Goal: Task Accomplishment & Management: Manage account settings

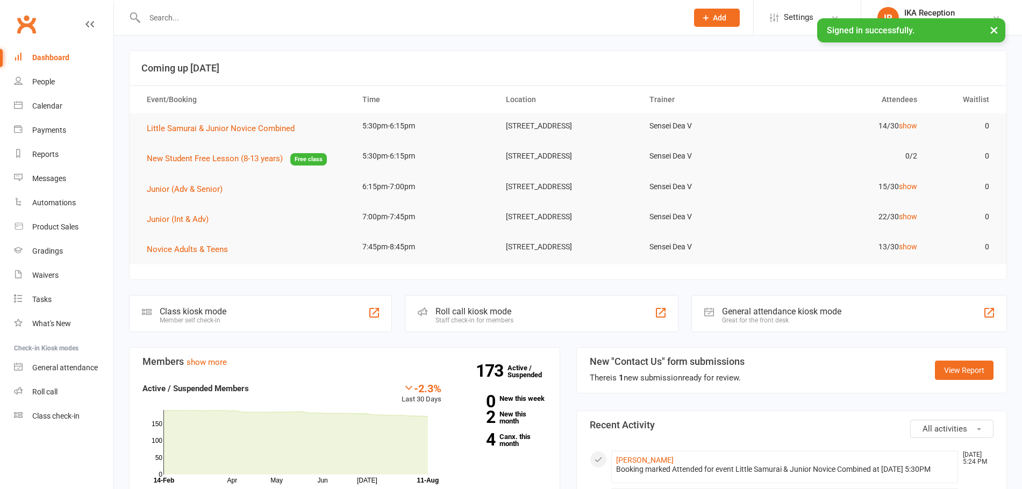
click at [253, 9] on div at bounding box center [404, 17] width 551 height 35
click at [253, 11] on input "text" at bounding box center [410, 17] width 538 height 15
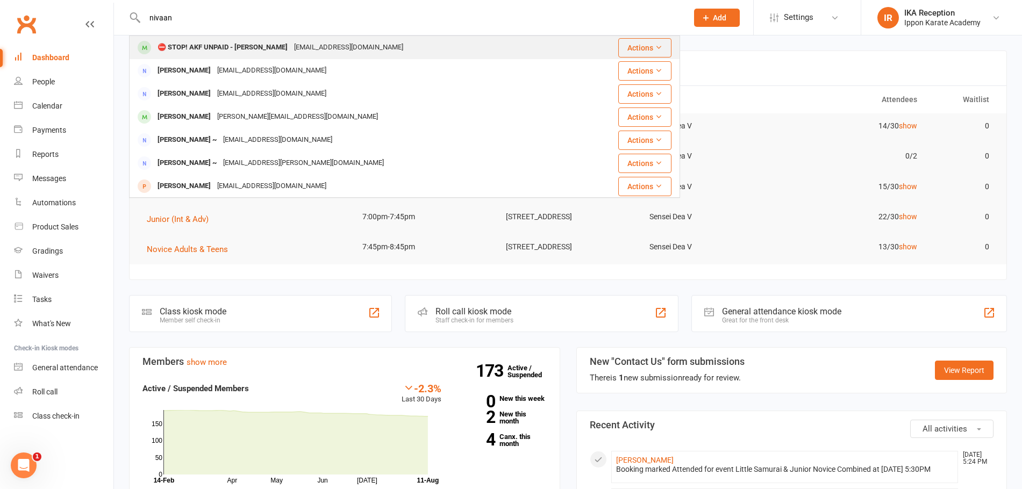
type input "nivaan"
click at [263, 44] on div "⛔ STOP! AKF UNPAID - [PERSON_NAME]" at bounding box center [222, 48] width 137 height 16
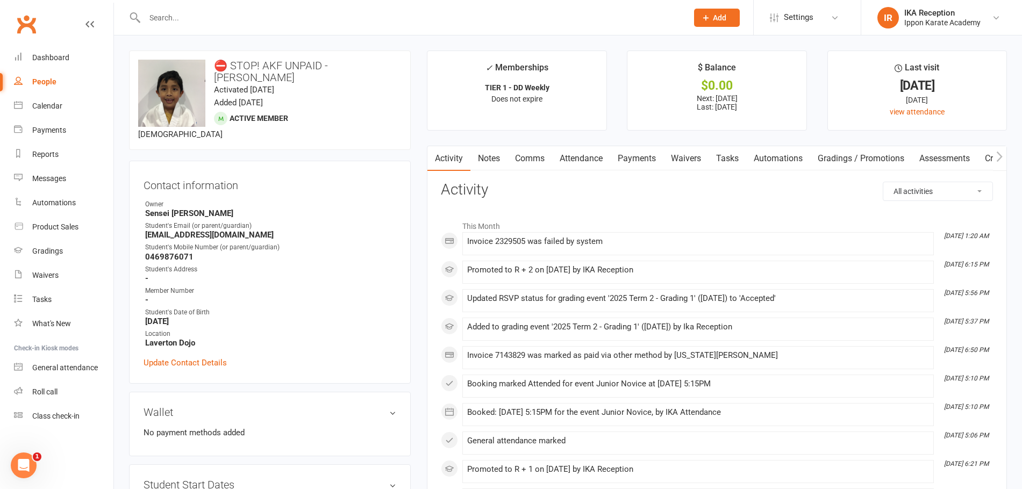
click at [171, 13] on input "text" at bounding box center [410, 17] width 538 height 15
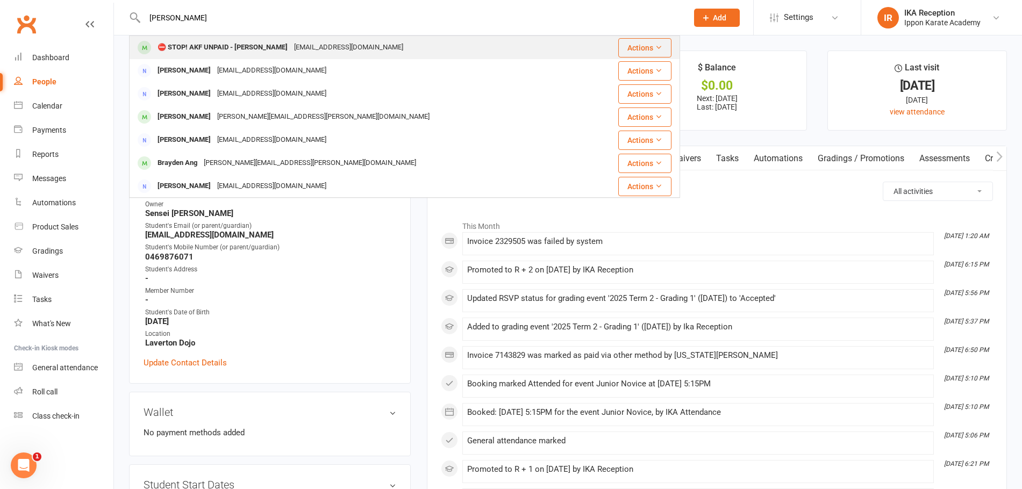
type input "[PERSON_NAME]"
click at [231, 42] on div "⛔ STOP! AKF UNPAID - [PERSON_NAME]" at bounding box center [222, 48] width 137 height 16
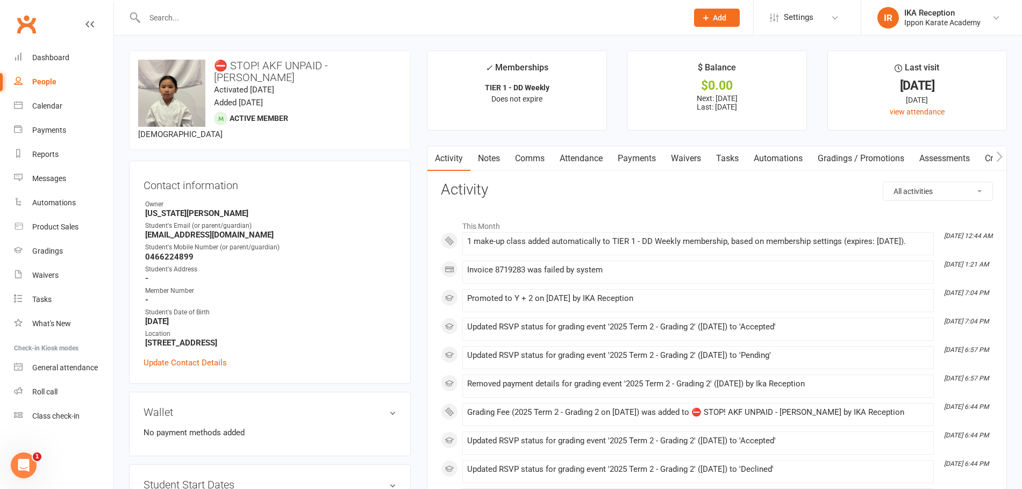
click at [328, 23] on input "text" at bounding box center [410, 17] width 538 height 15
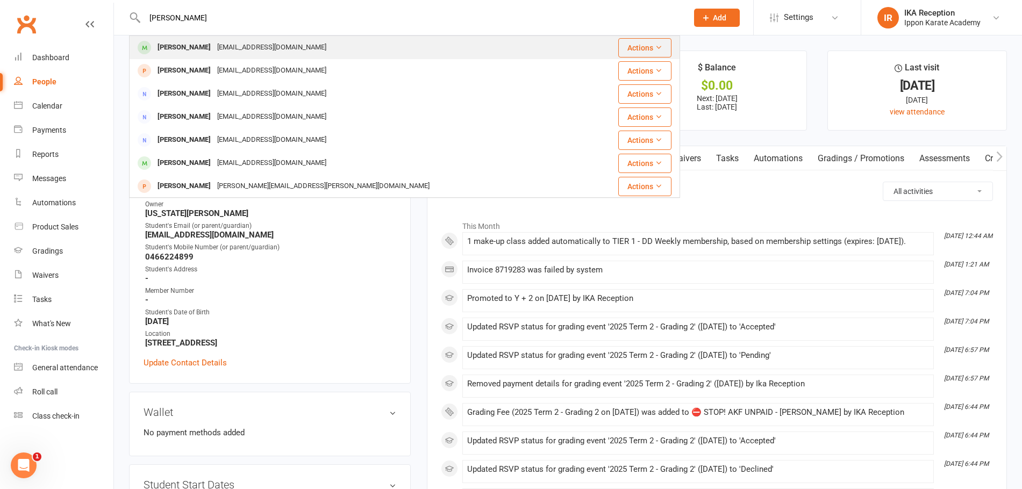
type input "[PERSON_NAME]"
click at [365, 45] on div "[PERSON_NAME] [EMAIL_ADDRESS][DOMAIN_NAME]" at bounding box center [358, 48] width 457 height 22
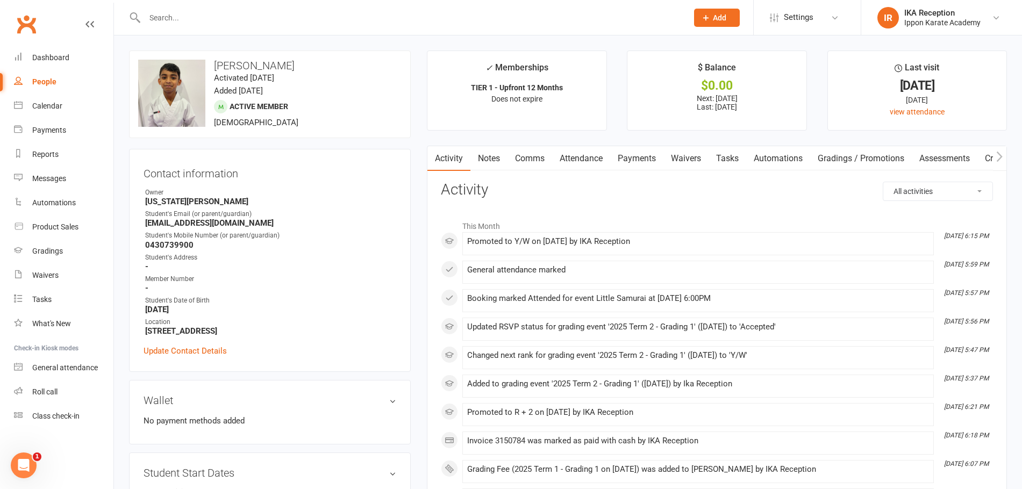
click at [57, 78] on link "People" at bounding box center [63, 82] width 99 height 24
select select "100"
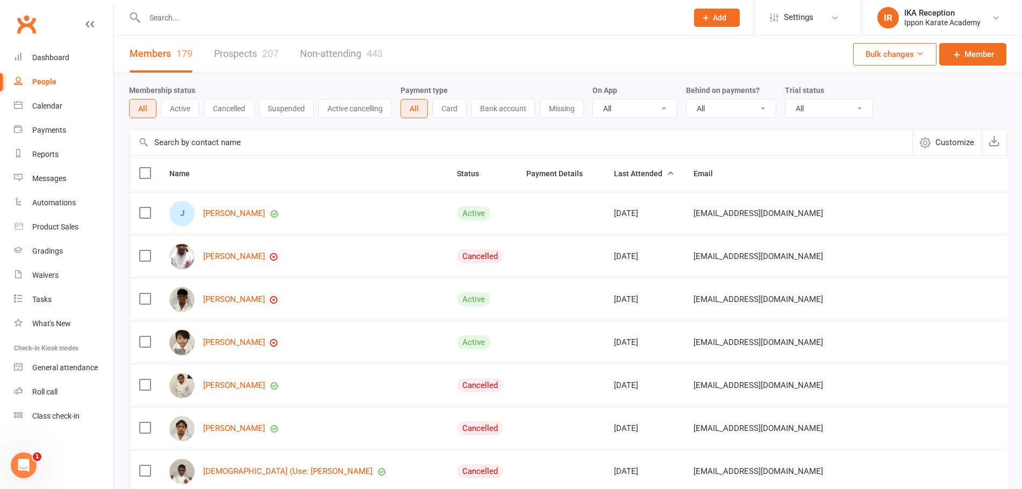
click at [217, 16] on input "text" at bounding box center [410, 17] width 538 height 15
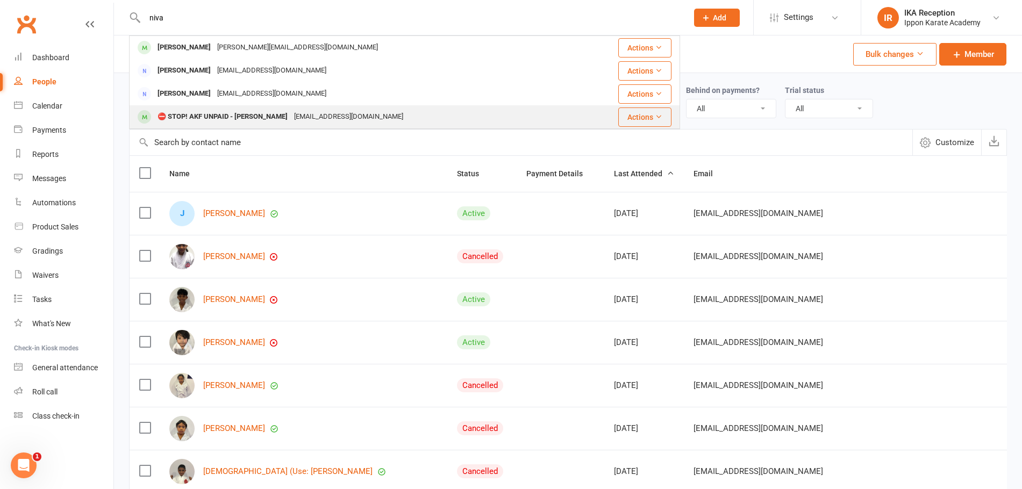
type input "niva"
click at [226, 113] on div "⛔ STOP! AKF UNPAID - Nivaan Tanwar" at bounding box center [222, 117] width 137 height 16
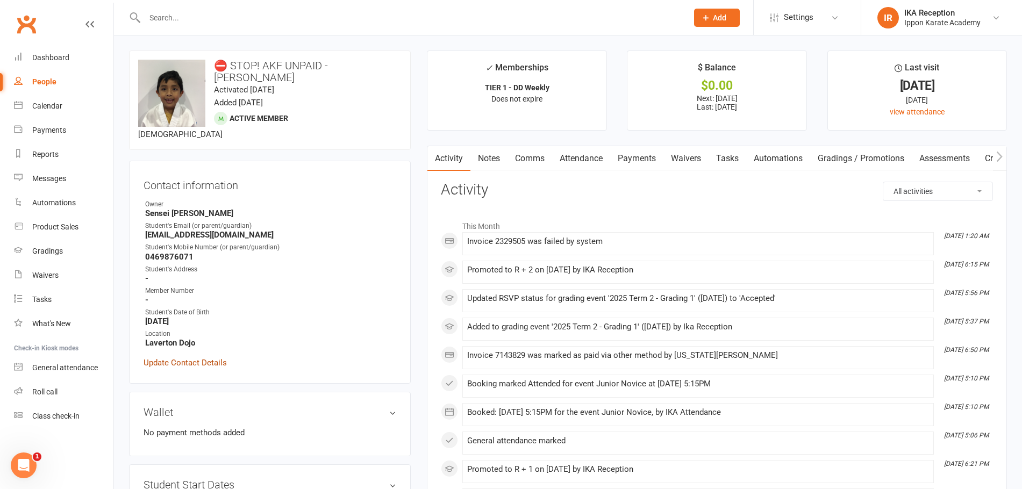
click at [183, 356] on link "Update Contact Details" at bounding box center [184, 362] width 83 height 13
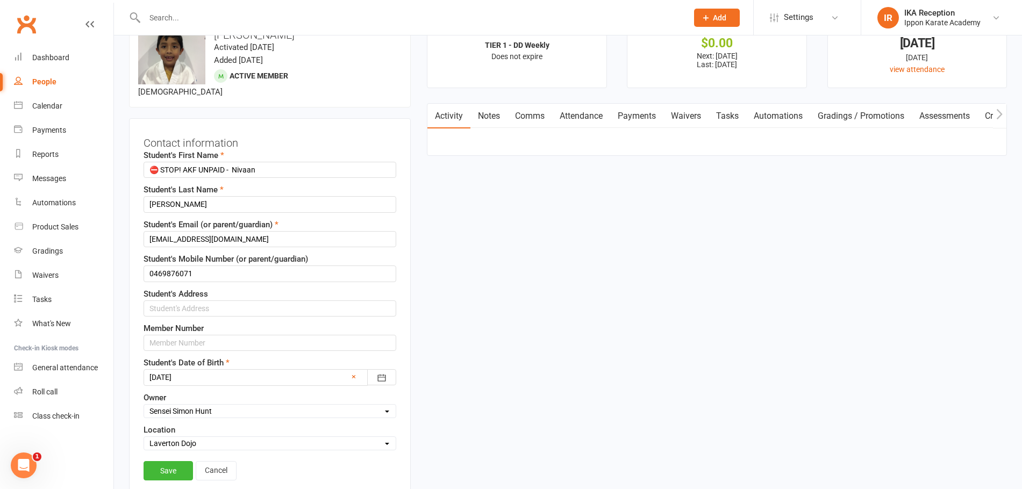
scroll to position [51, 0]
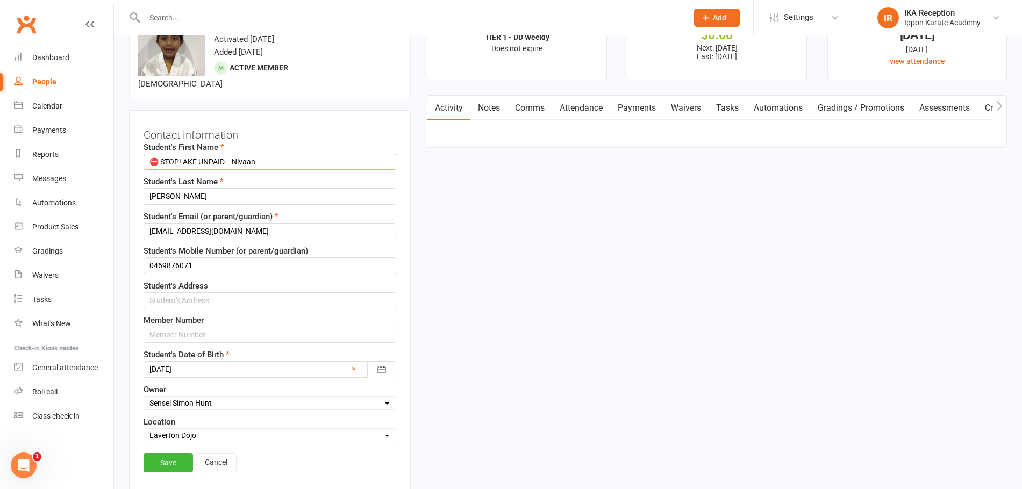
drag, startPoint x: 230, startPoint y: 147, endPoint x: 135, endPoint y: 135, distance: 95.8
click at [135, 135] on div "Contact information Student's First Name ⛔ STOP! AKF UNPAID - Nivaan Student's …" at bounding box center [270, 301] width 282 height 382
type input "Nivaan"
click at [158, 453] on link "Save" at bounding box center [167, 462] width 49 height 19
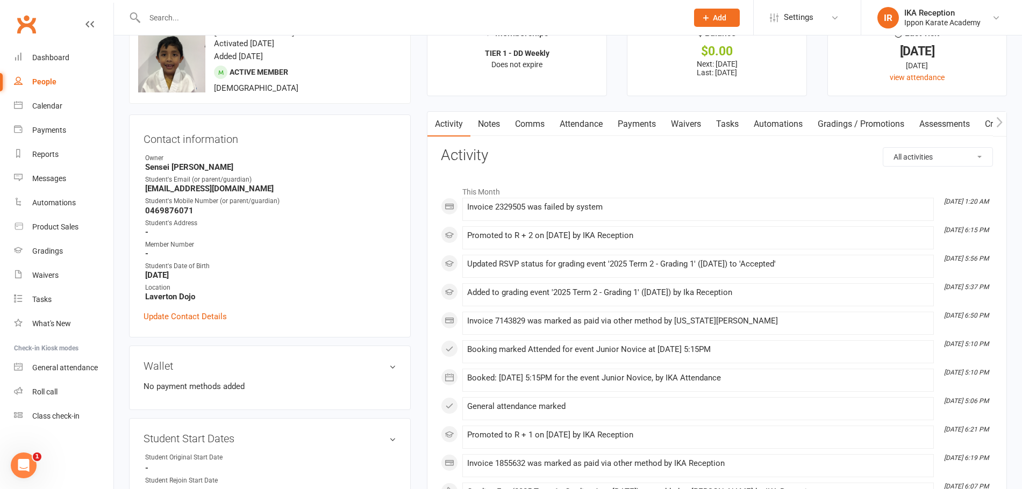
scroll to position [54, 0]
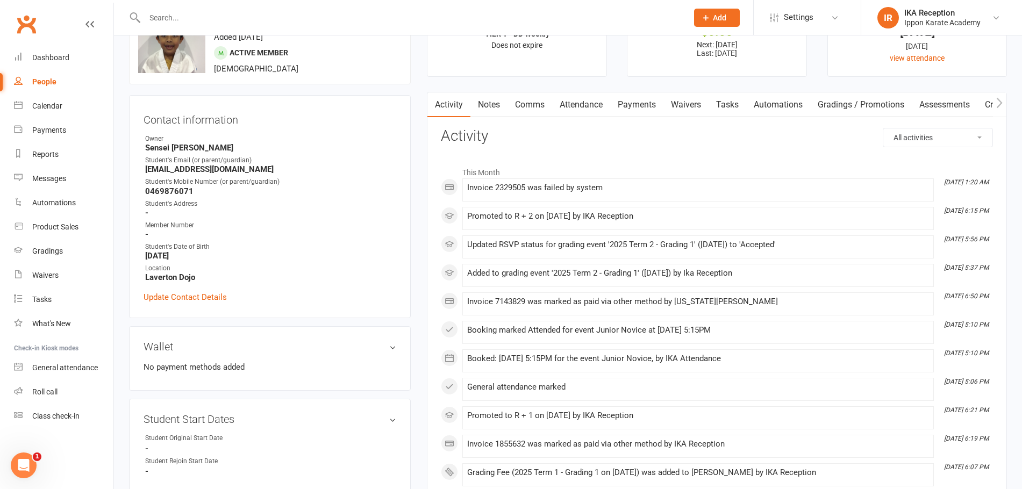
click at [635, 102] on link "Payments" at bounding box center [636, 104] width 53 height 25
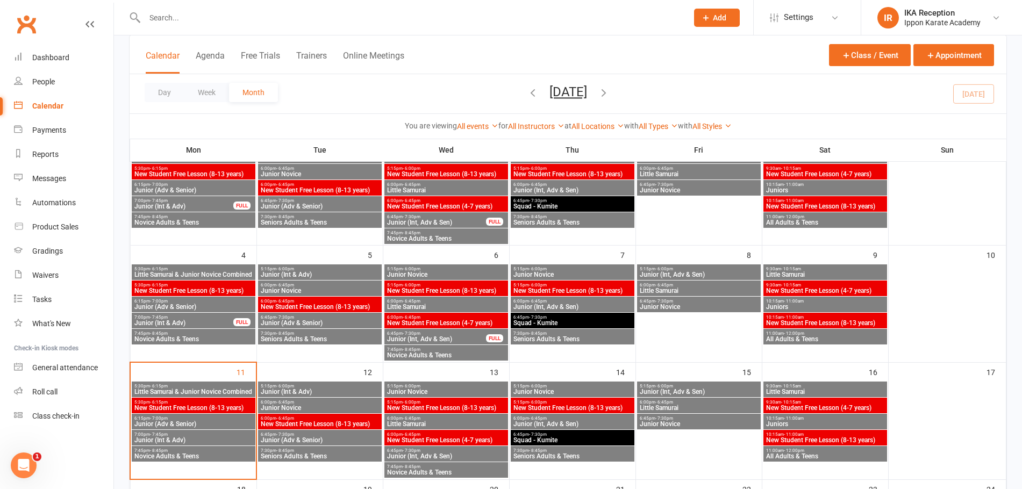
scroll to position [107, 0]
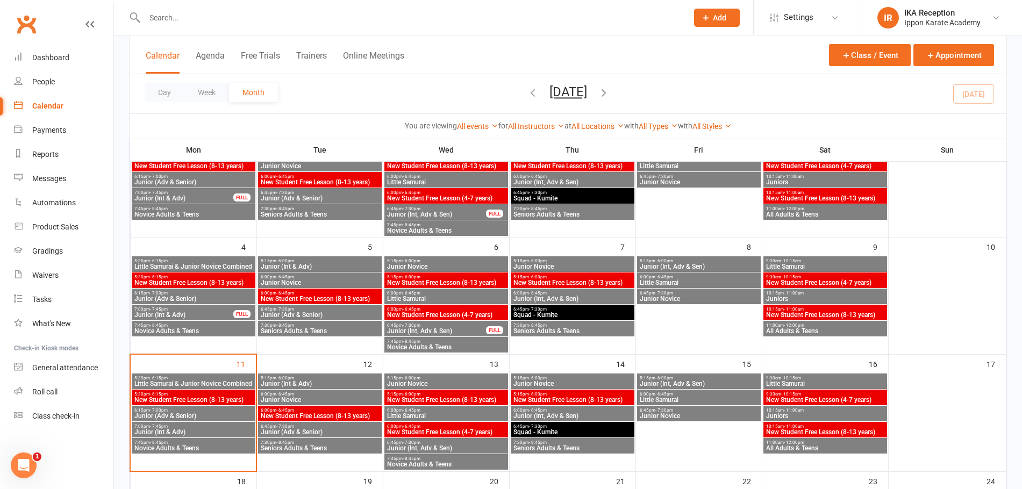
click at [175, 379] on span "5:30pm - 6:15pm" at bounding box center [193, 378] width 119 height 5
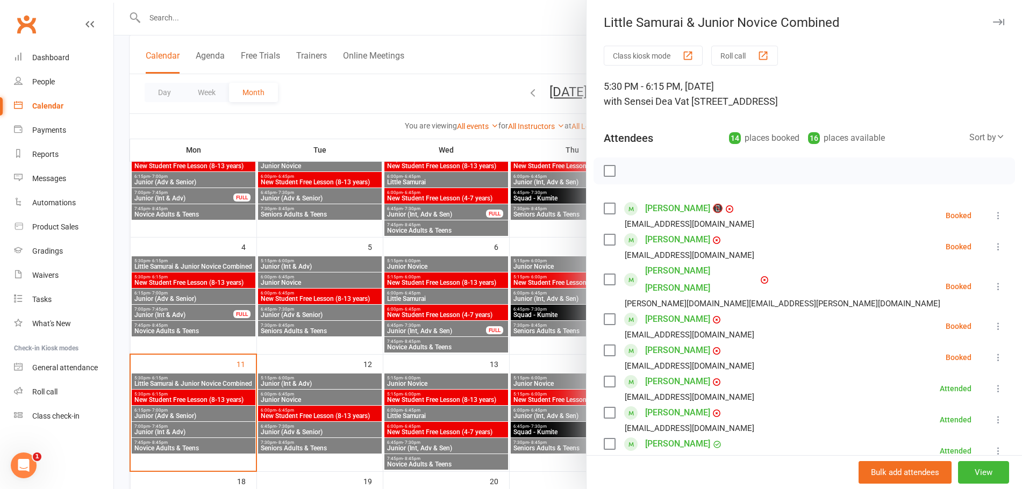
click at [728, 56] on button "Roll call" at bounding box center [744, 56] width 67 height 20
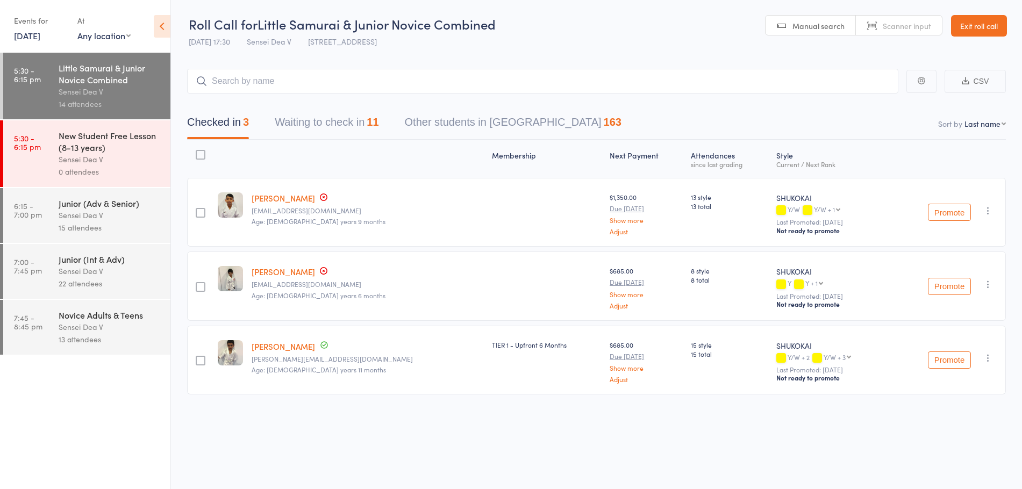
click at [164, 31] on icon at bounding box center [162, 26] width 17 height 23
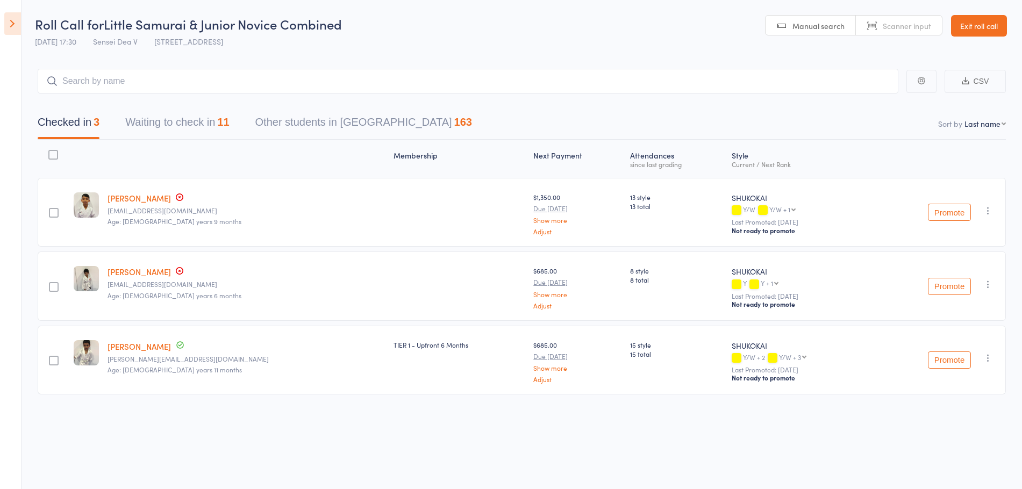
click at [183, 121] on button "Waiting to check in 11" at bounding box center [177, 125] width 104 height 28
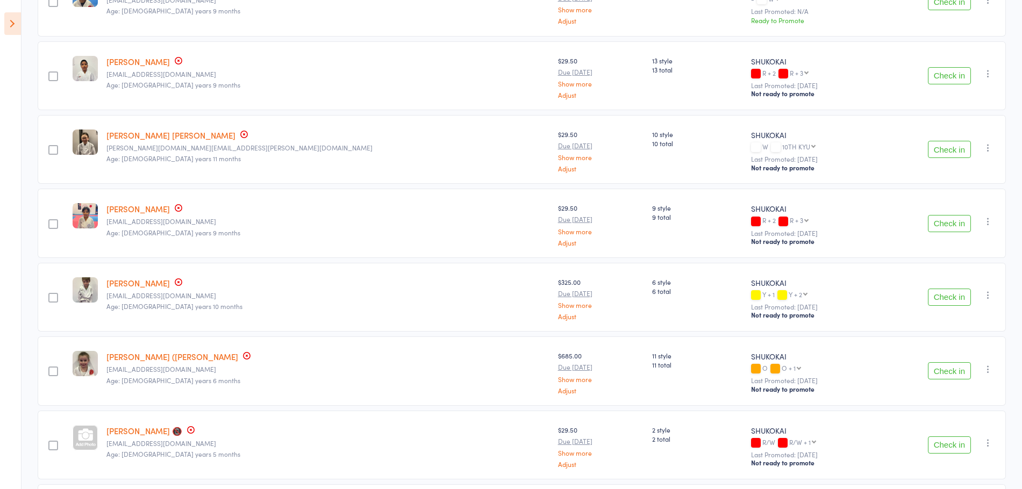
scroll to position [215, 0]
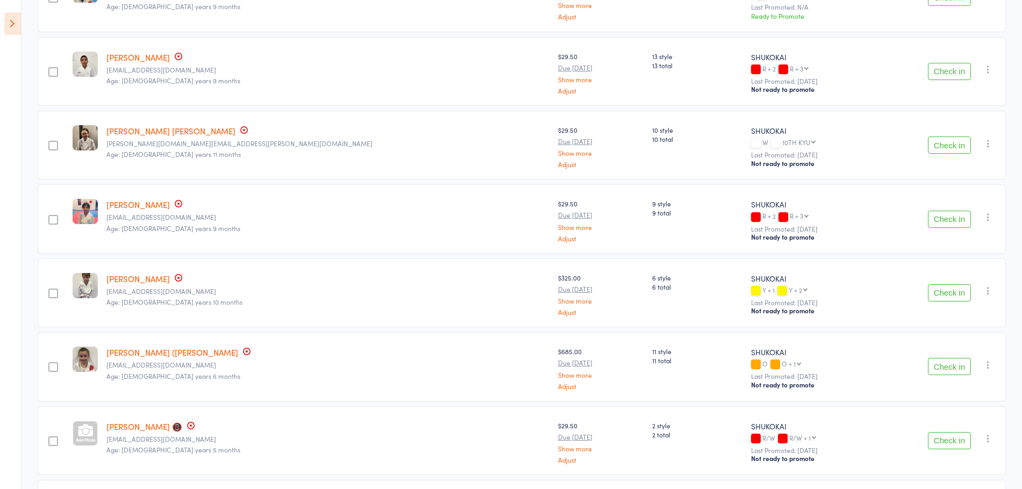
click at [937, 288] on button "Check in" at bounding box center [949, 292] width 43 height 17
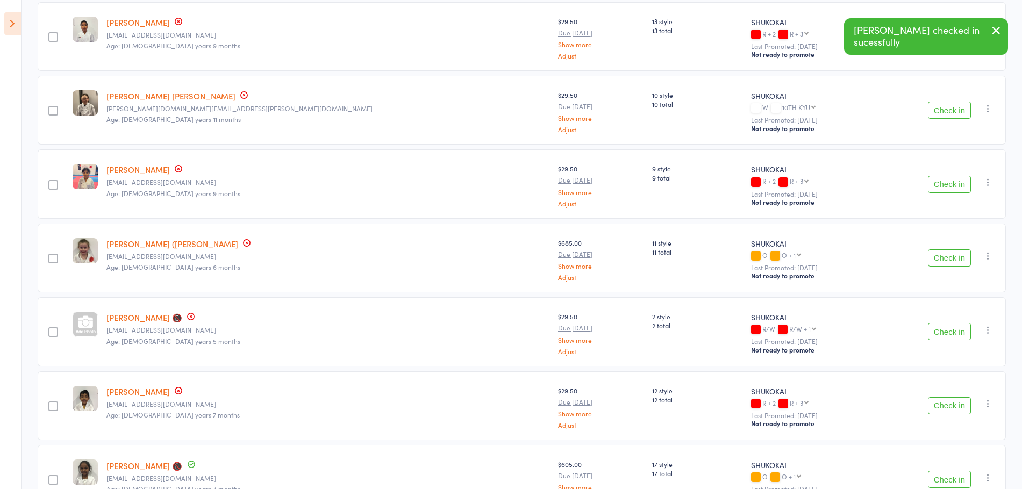
scroll to position [269, 0]
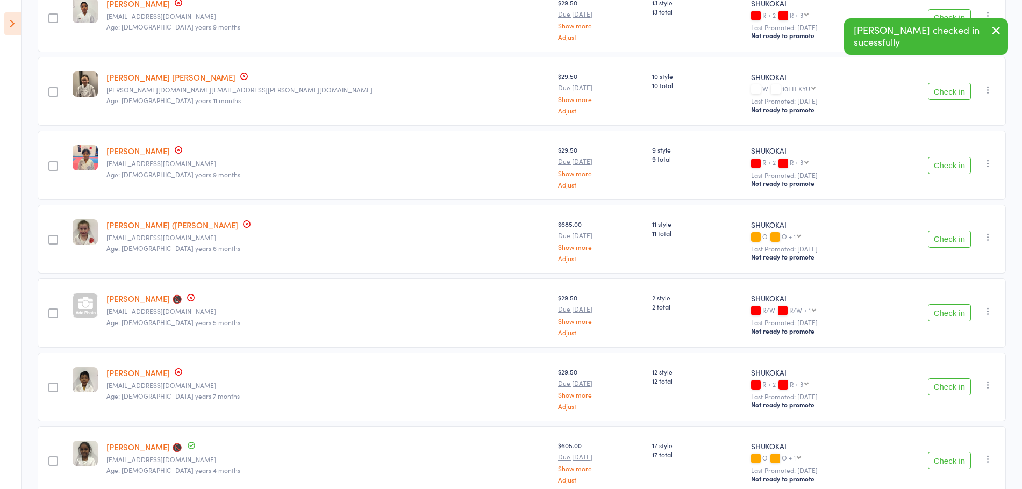
click at [953, 386] on button "Check in" at bounding box center [949, 386] width 43 height 17
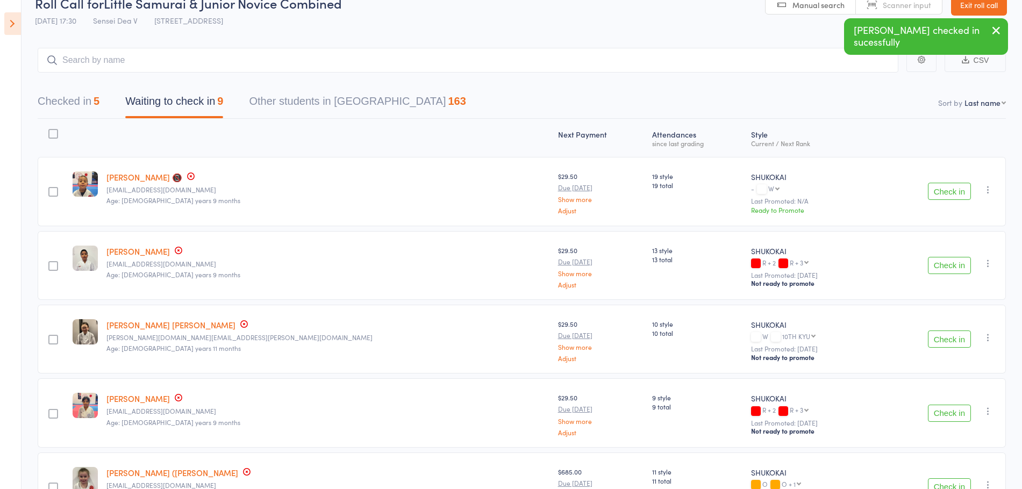
scroll to position [0, 0]
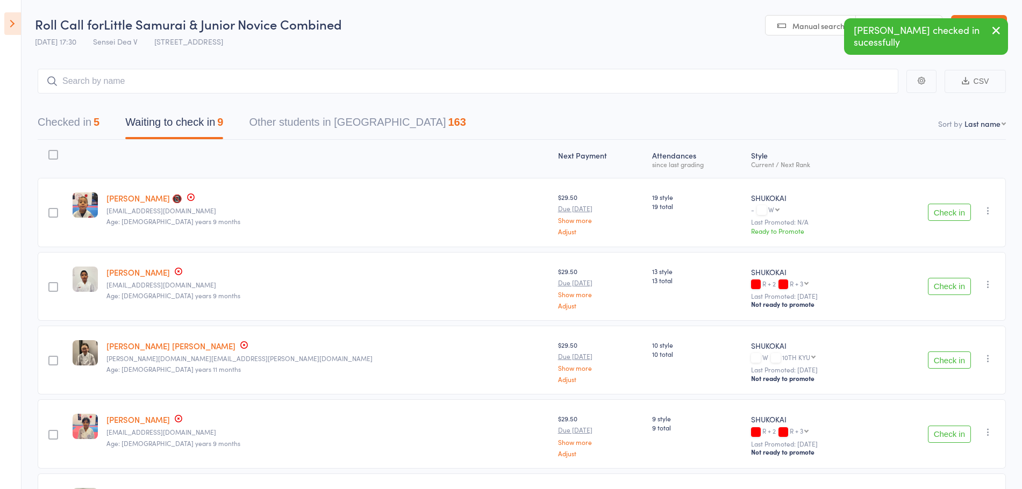
click at [62, 117] on button "Checked in 5" at bounding box center [69, 125] width 62 height 28
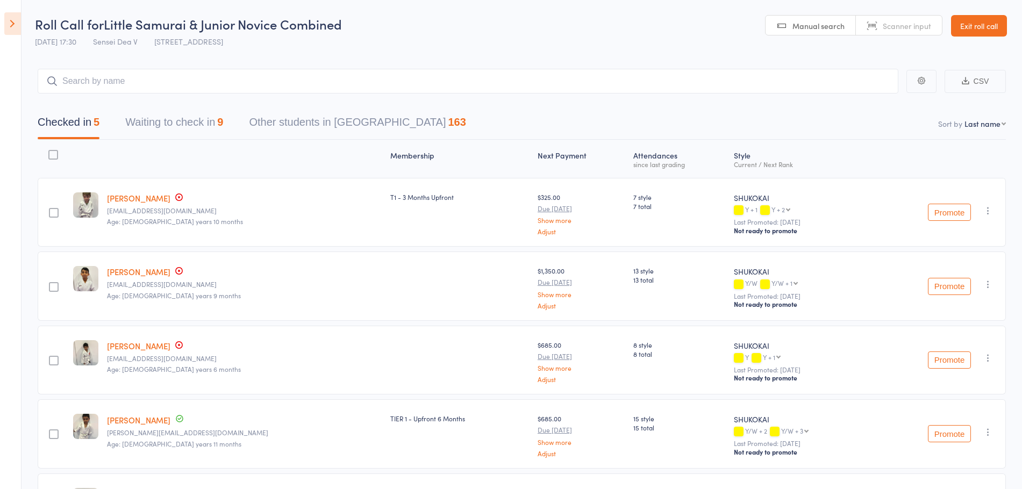
click at [163, 133] on button "Waiting to check in 9" at bounding box center [174, 125] width 98 height 28
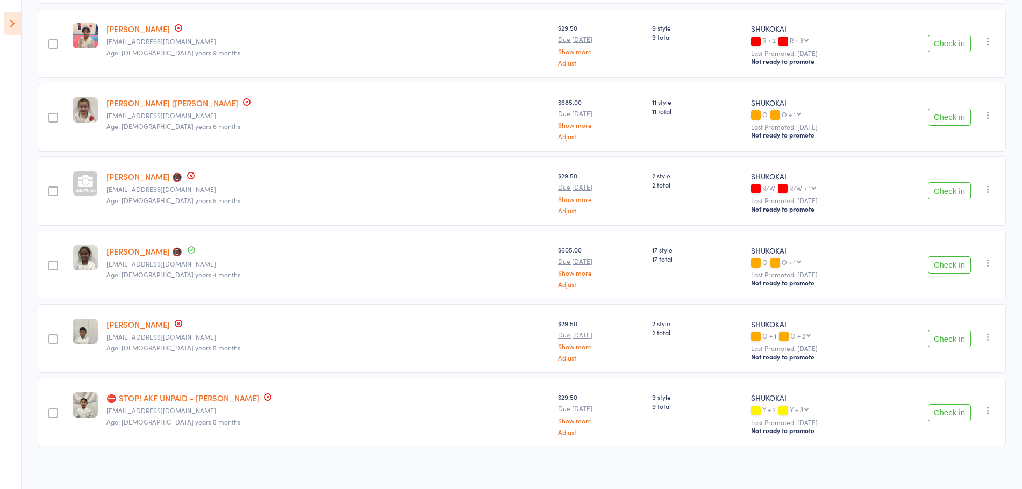
scroll to position [397, 0]
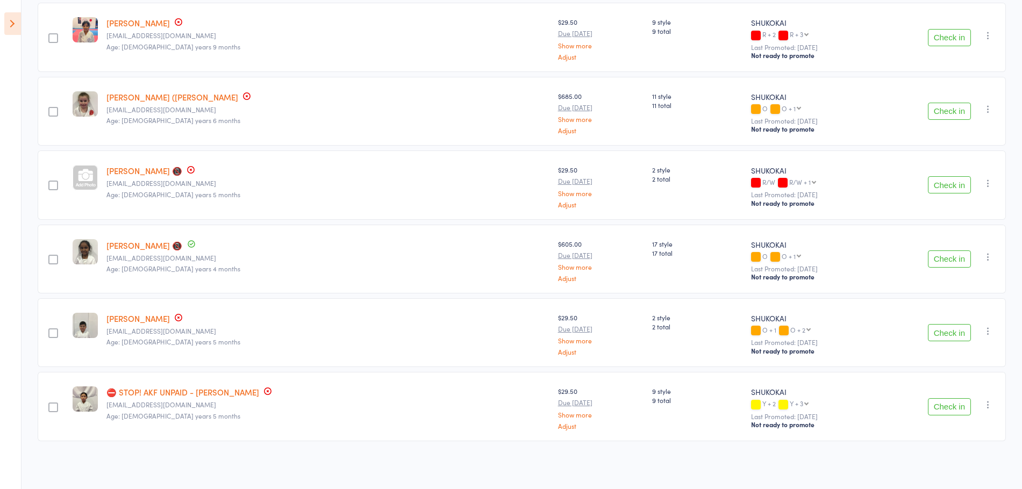
drag, startPoint x: 156, startPoint y: 398, endPoint x: 148, endPoint y: 394, distance: 9.4
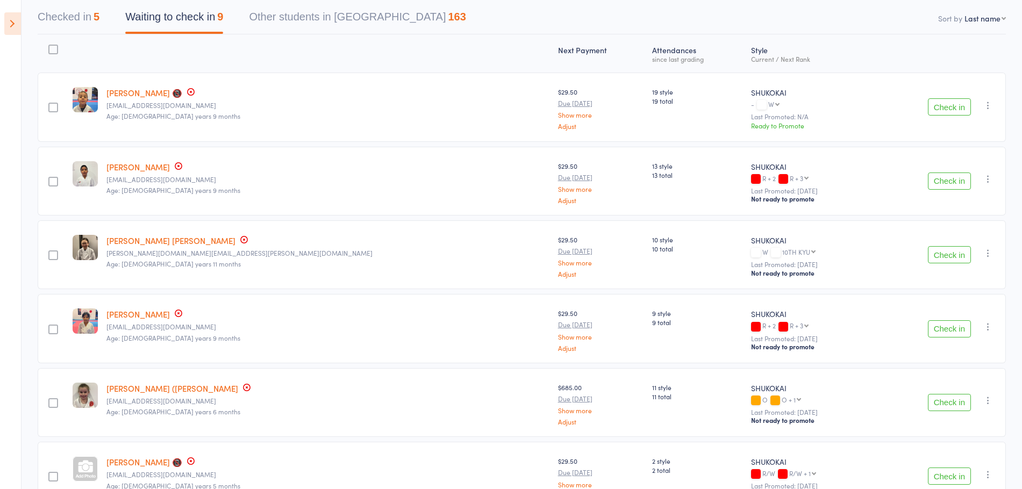
scroll to position [0, 0]
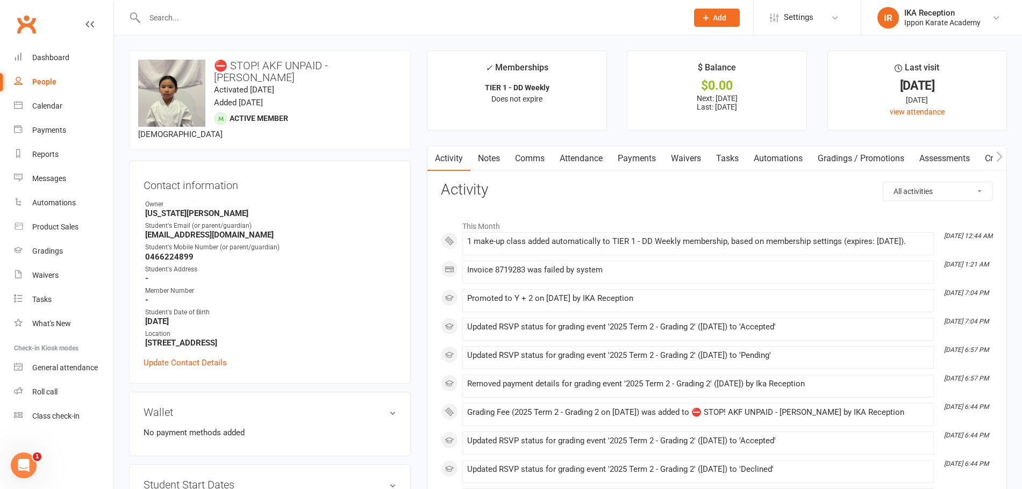
click at [649, 166] on link "Payments" at bounding box center [636, 158] width 53 height 25
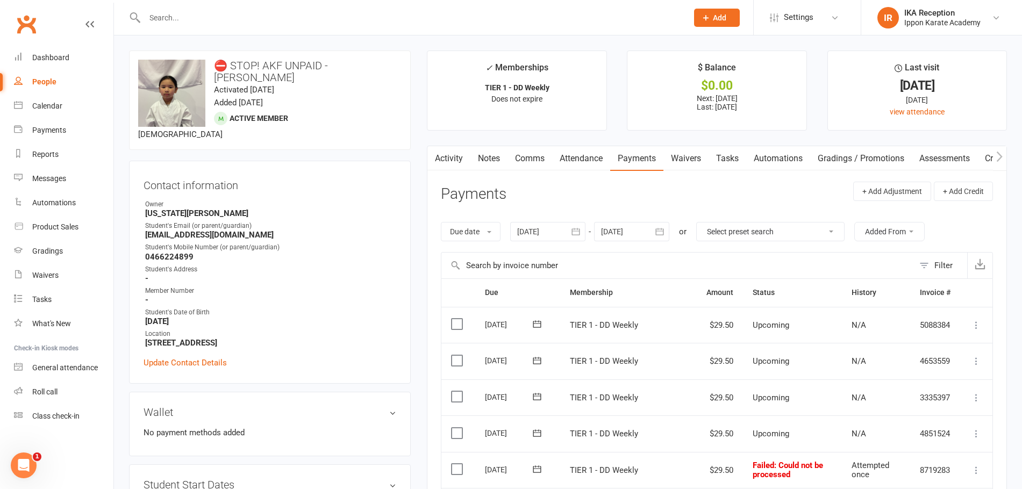
click at [442, 156] on link "Activity" at bounding box center [448, 158] width 43 height 25
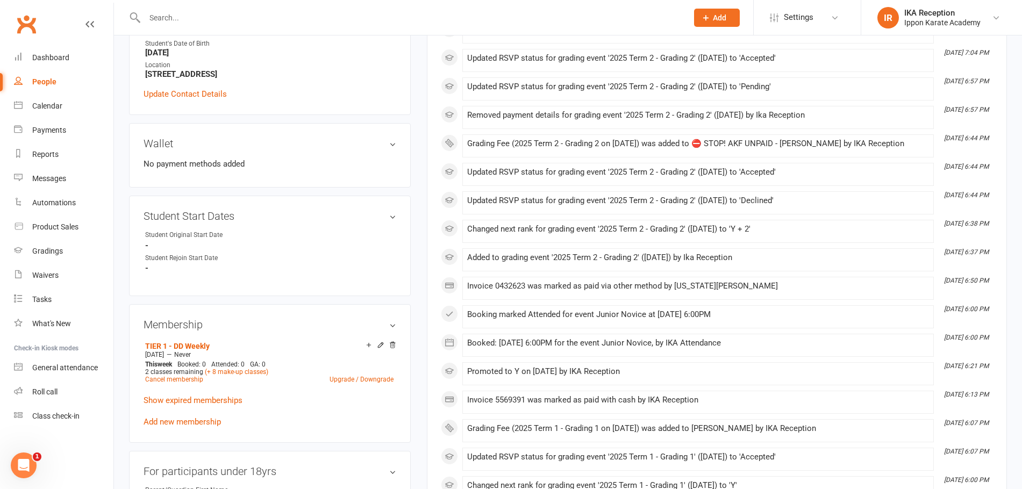
scroll to position [54, 0]
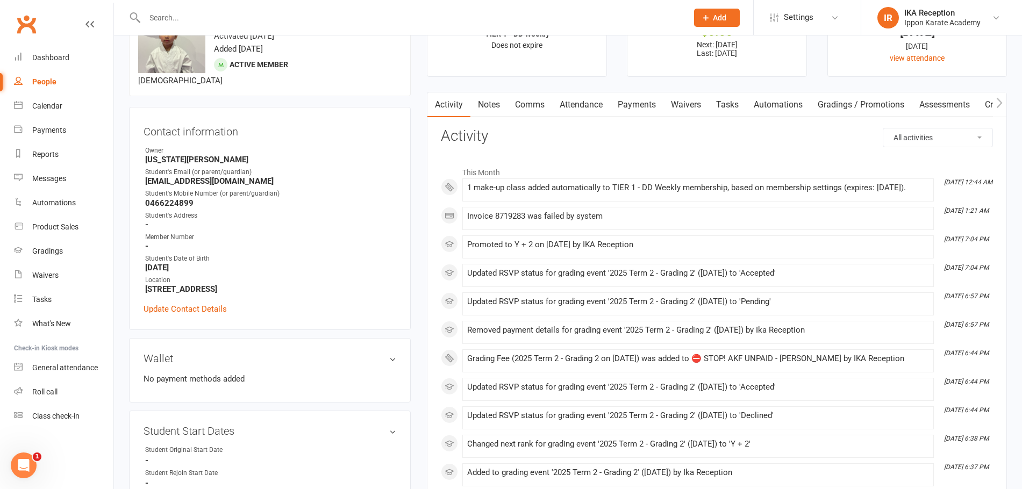
click at [628, 113] on link "Payments" at bounding box center [636, 104] width 53 height 25
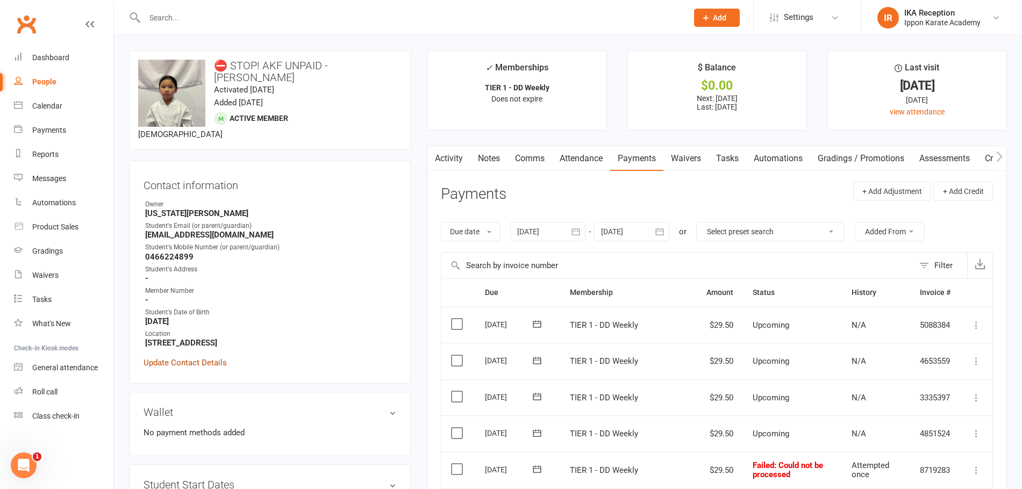
click at [198, 356] on link "Update Contact Details" at bounding box center [184, 362] width 83 height 13
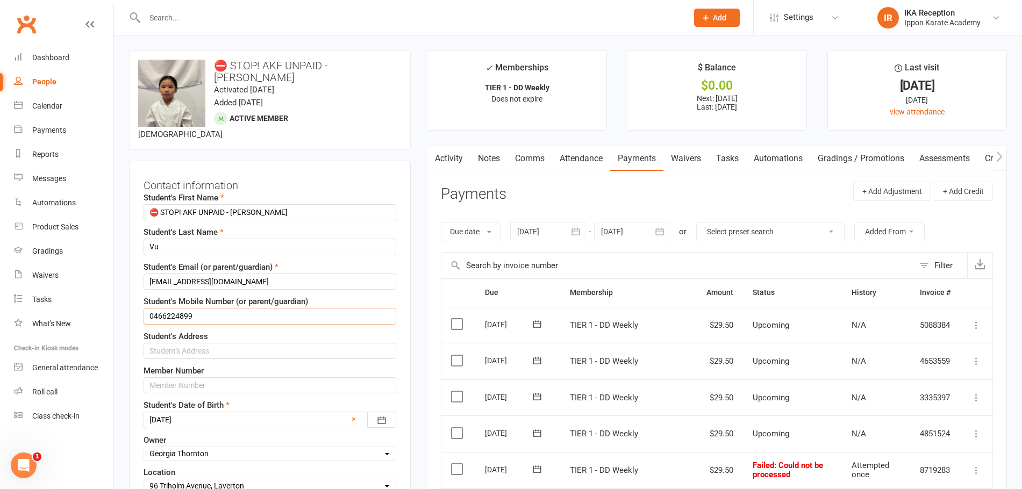
click at [233, 308] on input "0466224899" at bounding box center [269, 316] width 253 height 16
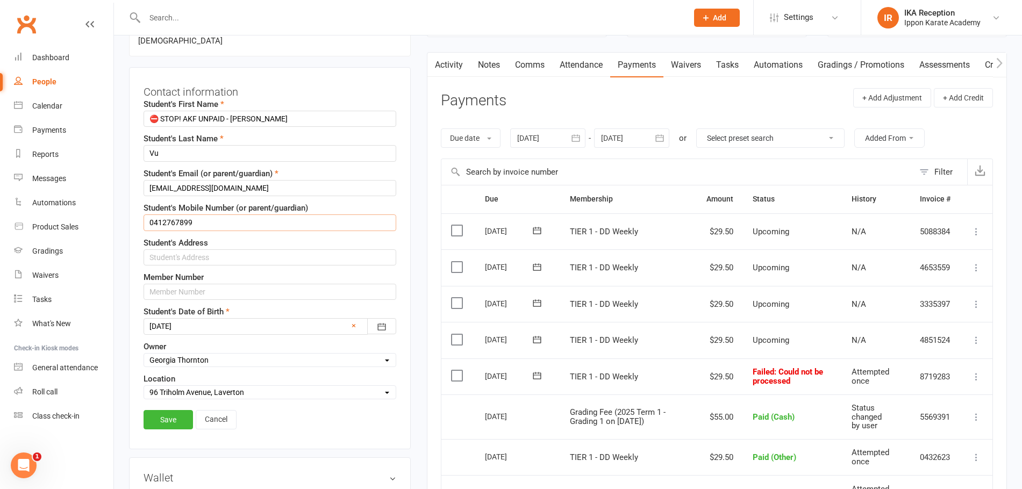
scroll to position [107, 0]
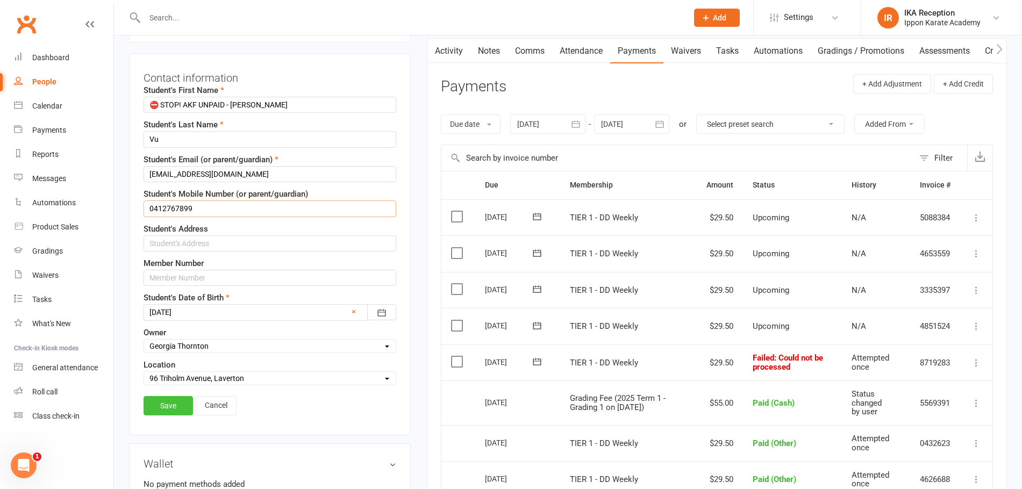
type input "0412767899"
click at [158, 396] on link "Save" at bounding box center [167, 405] width 49 height 19
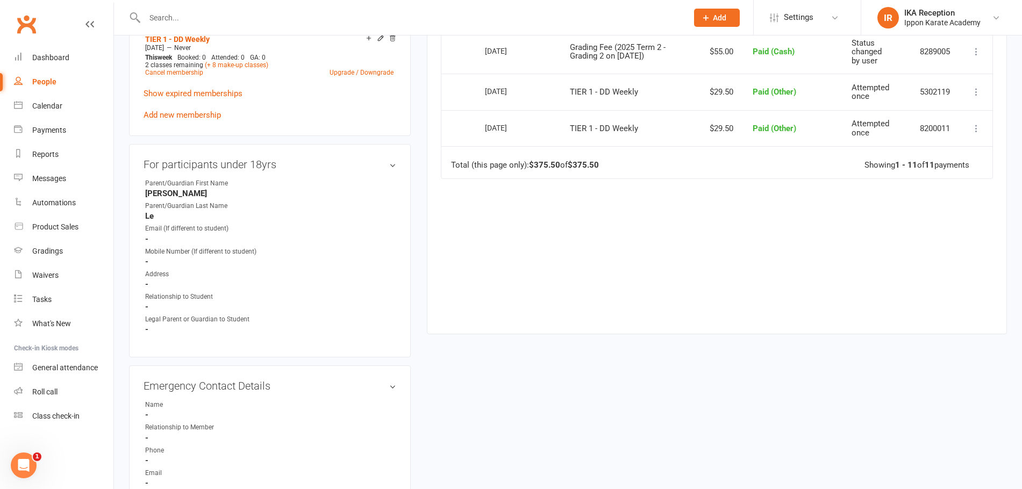
scroll to position [591, 0]
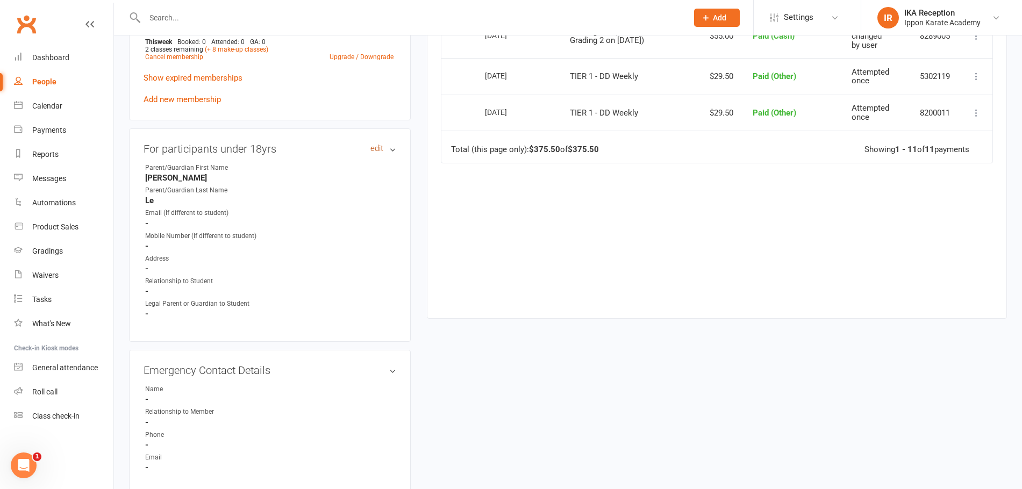
click at [373, 144] on link "edit" at bounding box center [376, 148] width 13 height 9
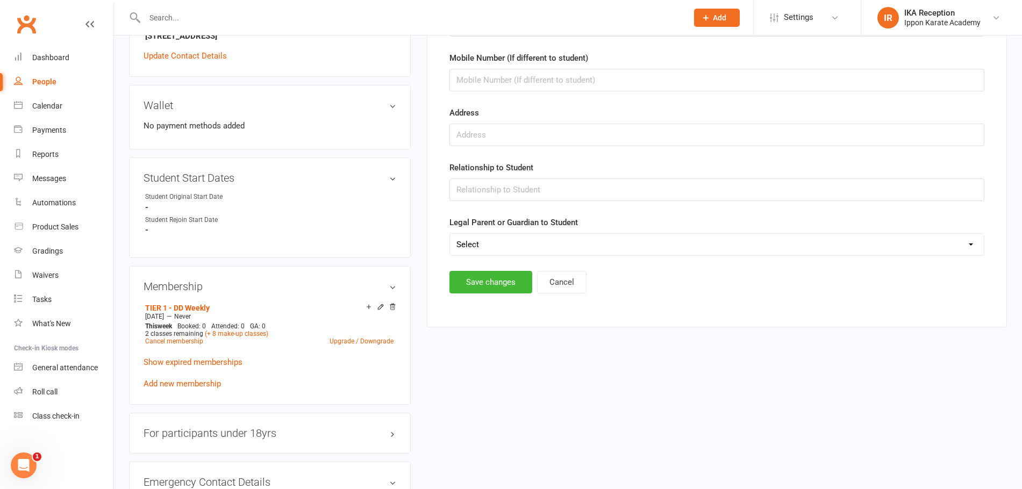
scroll to position [522, 0]
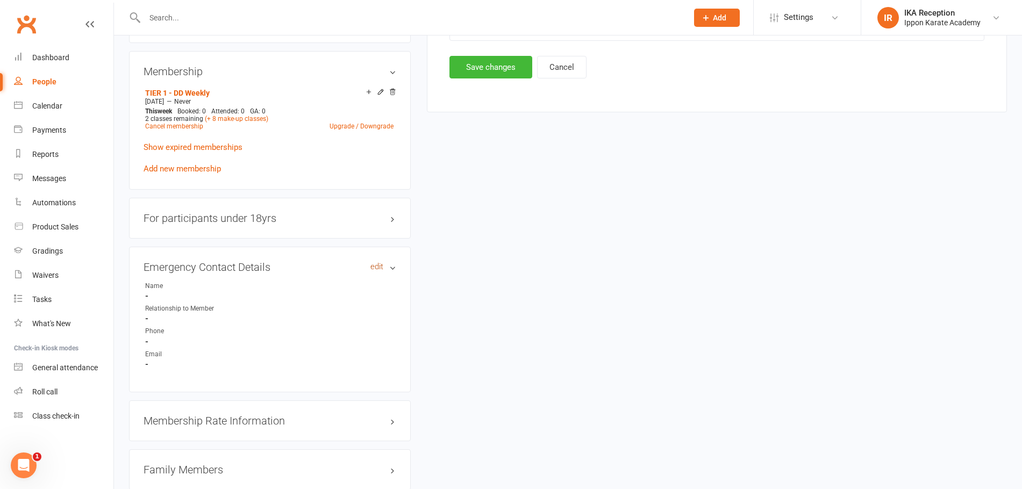
click at [375, 262] on link "edit" at bounding box center [376, 266] width 13 height 9
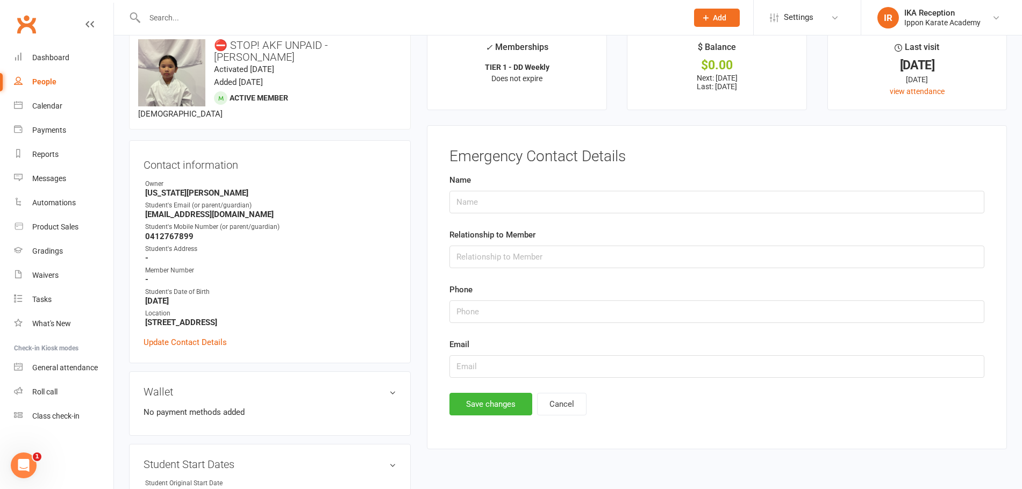
scroll to position [0, 0]
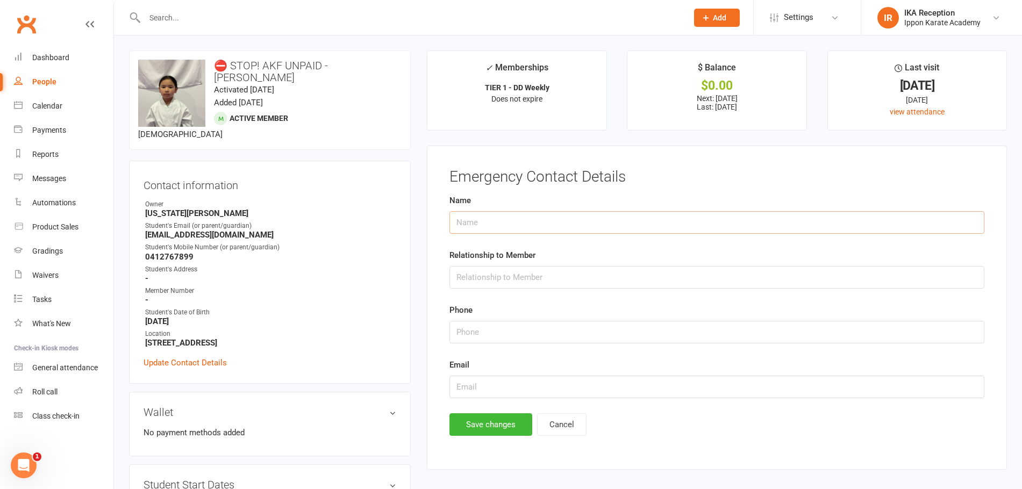
drag, startPoint x: 490, startPoint y: 221, endPoint x: 449, endPoint y: 234, distance: 42.3
click at [490, 221] on input "text" at bounding box center [716, 222] width 535 height 23
type input "[PERSON_NAME]"
click at [477, 331] on input "string" at bounding box center [716, 332] width 535 height 23
type input "0401965988"
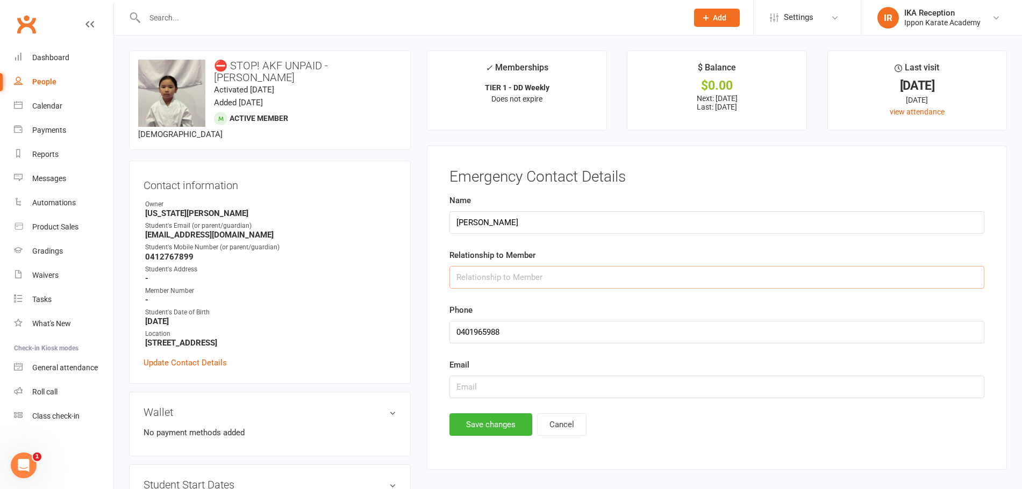
click at [542, 284] on input "text" at bounding box center [716, 277] width 535 height 23
type input "Sister"
click at [511, 419] on button "Save changes" at bounding box center [490, 424] width 83 height 23
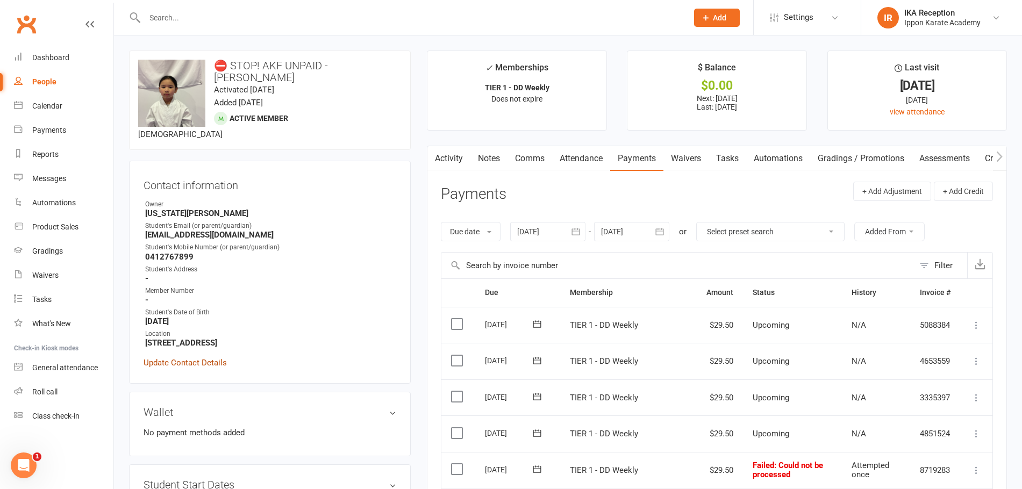
click at [206, 356] on link "Update Contact Details" at bounding box center [184, 362] width 83 height 13
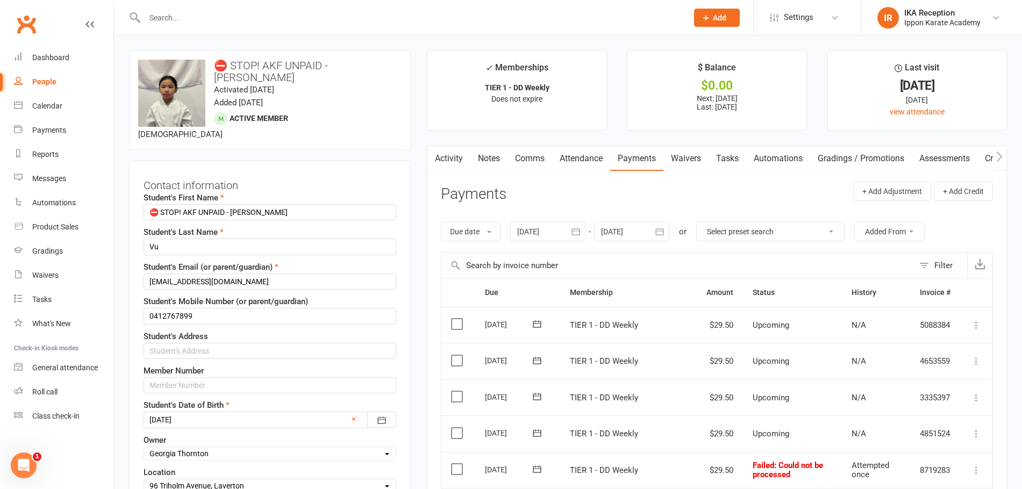
scroll to position [51, 0]
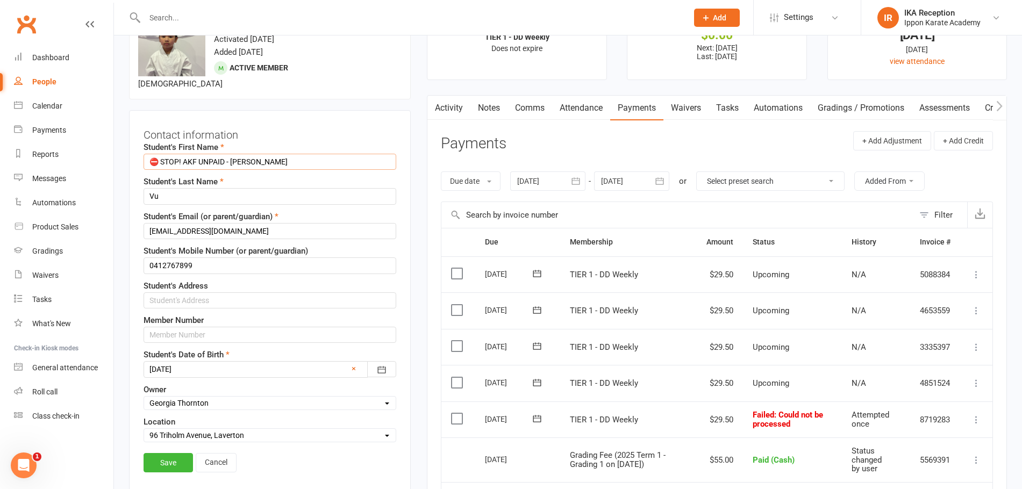
drag, startPoint x: 231, startPoint y: 151, endPoint x: 146, endPoint y: 147, distance: 85.0
click at [146, 154] on input "⛔ STOP! AKF UNPAID - [PERSON_NAME]" at bounding box center [269, 162] width 253 height 16
type input "[PERSON_NAME]"
click at [169, 453] on link "Save" at bounding box center [167, 462] width 49 height 19
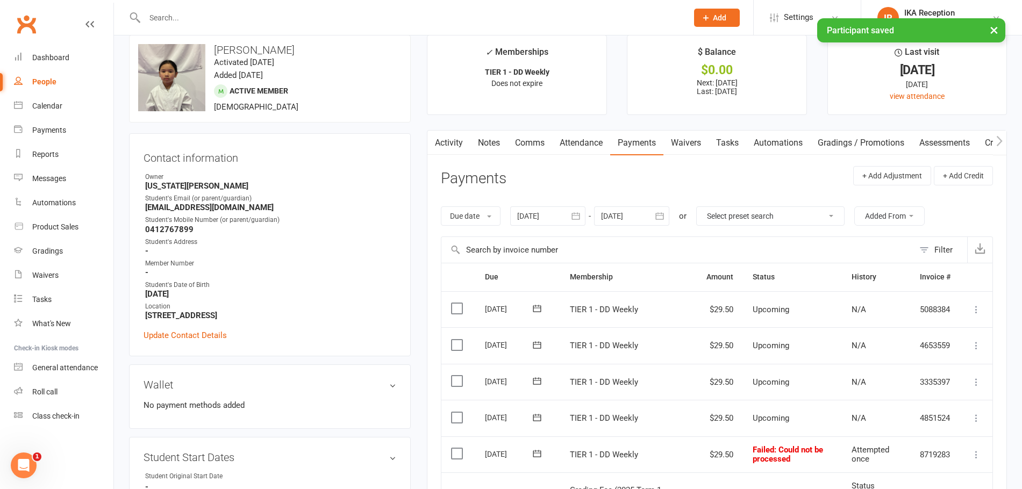
scroll to position [0, 0]
